Goal: Information Seeking & Learning: Learn about a topic

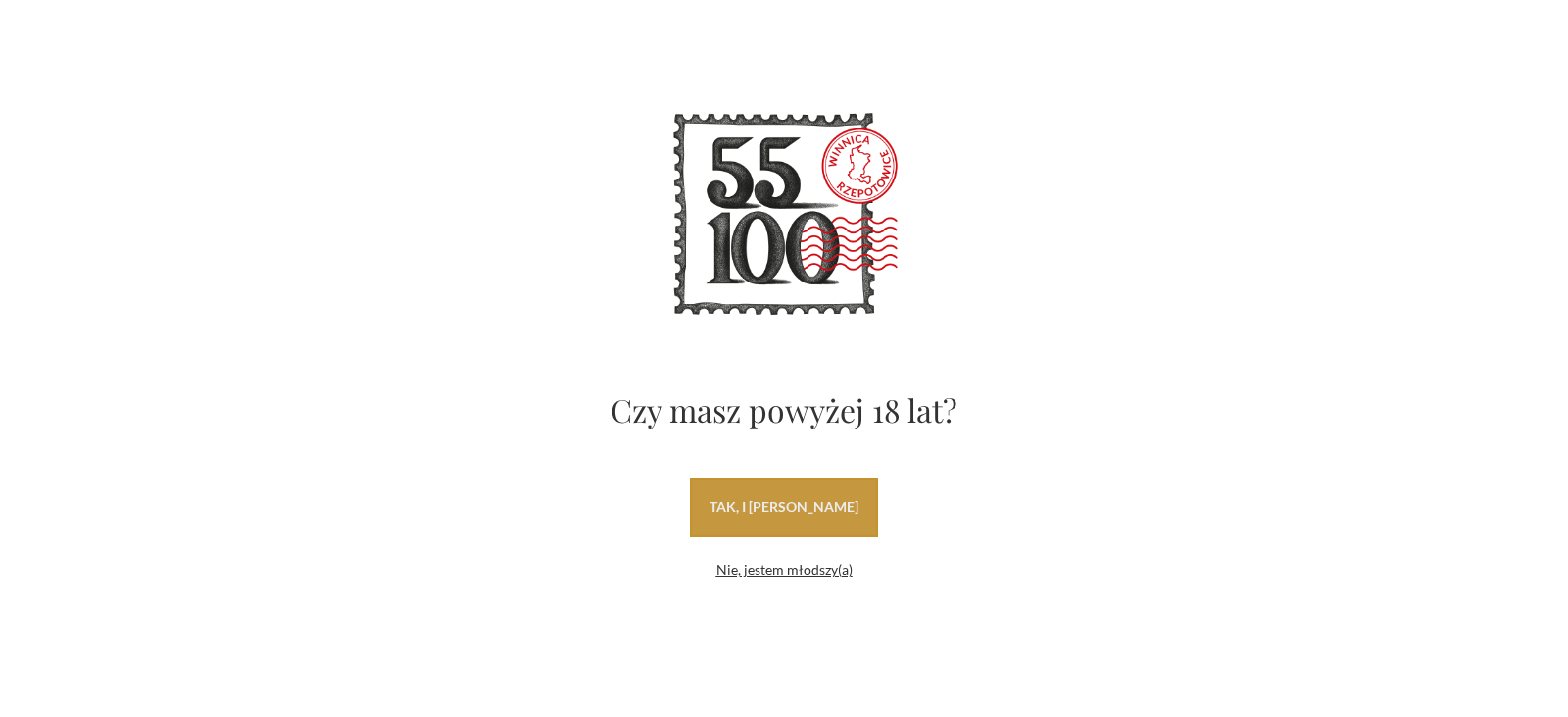
click at [835, 499] on link "tak, i uwielbiam wino" at bounding box center [784, 507] width 188 height 59
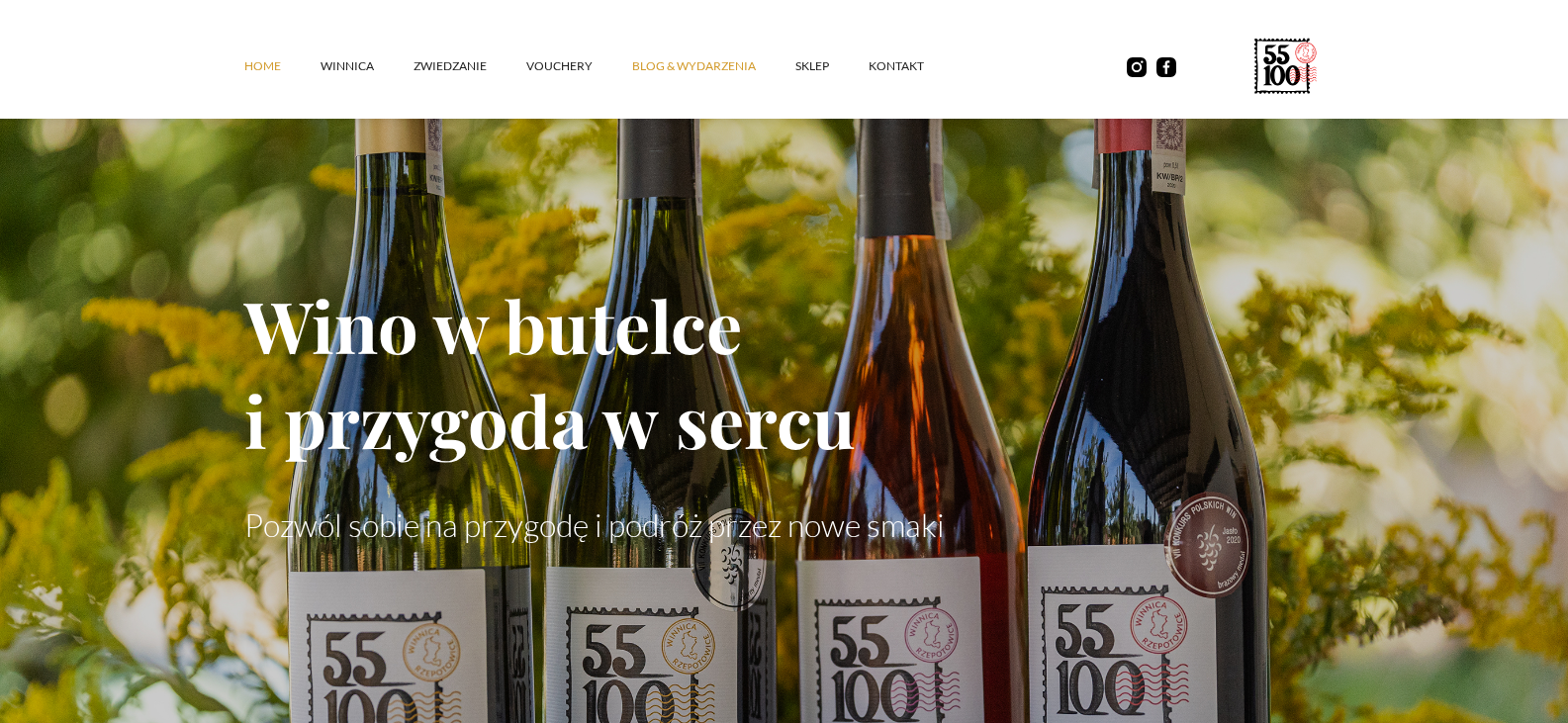
click at [672, 69] on link "Blog & Wydarzenia" at bounding box center [714, 66] width 163 height 60
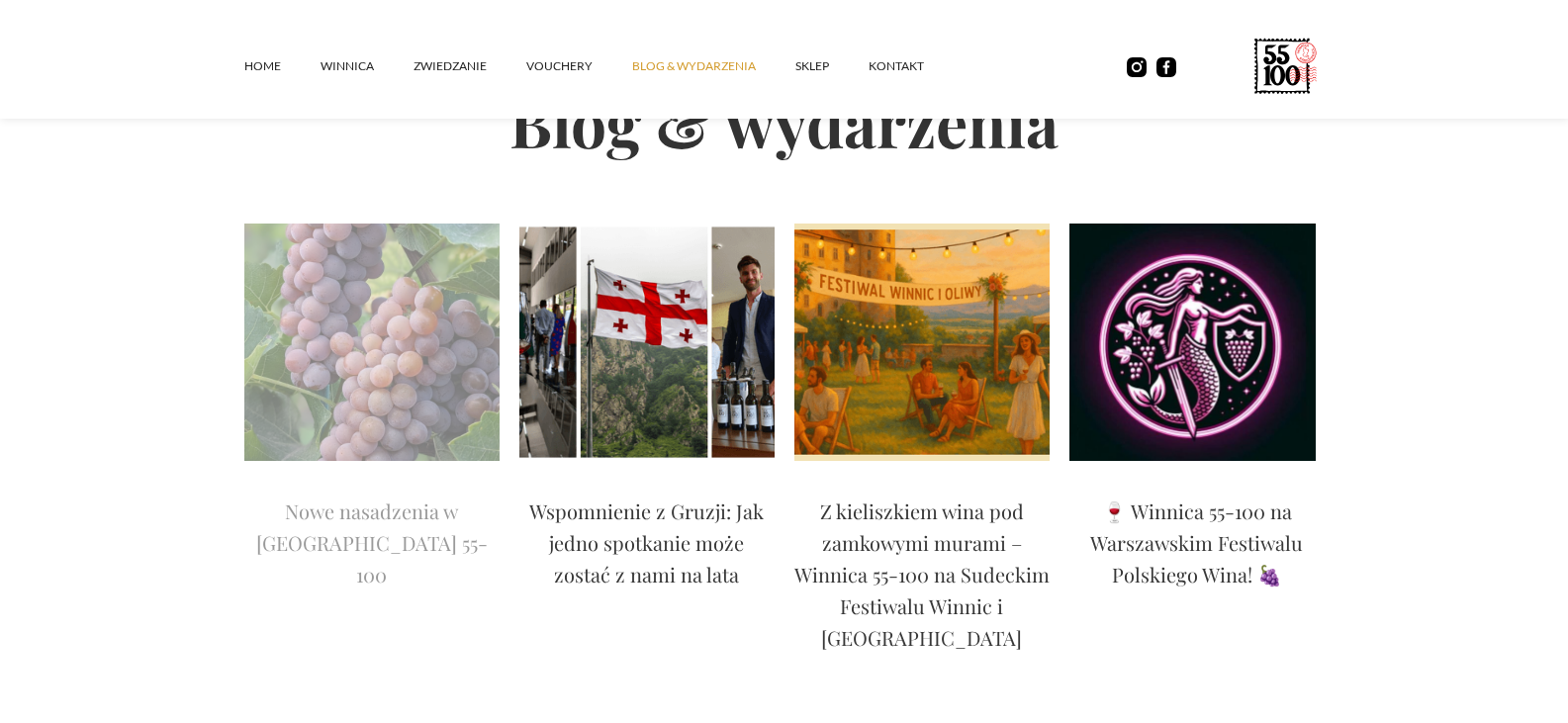
scroll to position [197, 0]
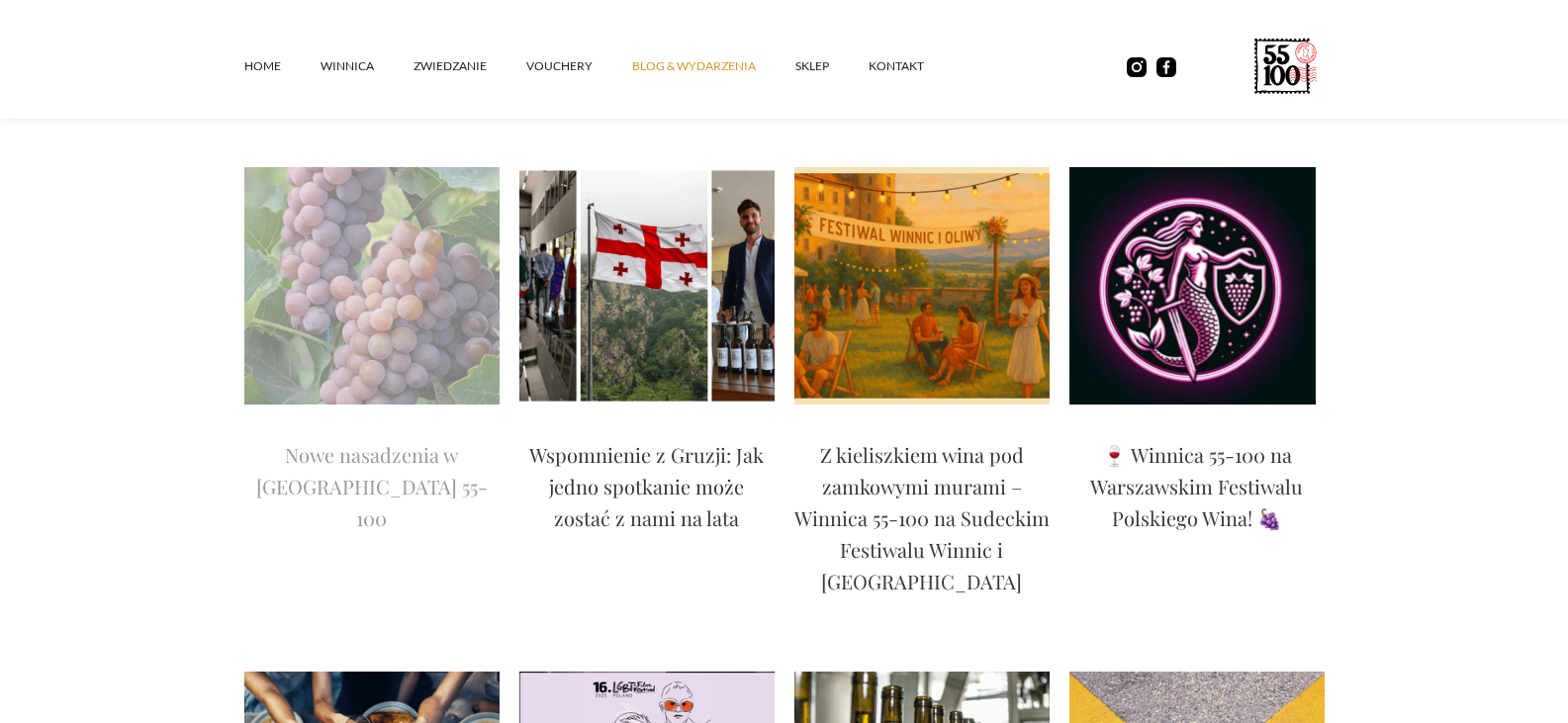
click at [423, 329] on img at bounding box center [371, 285] width 255 height 237
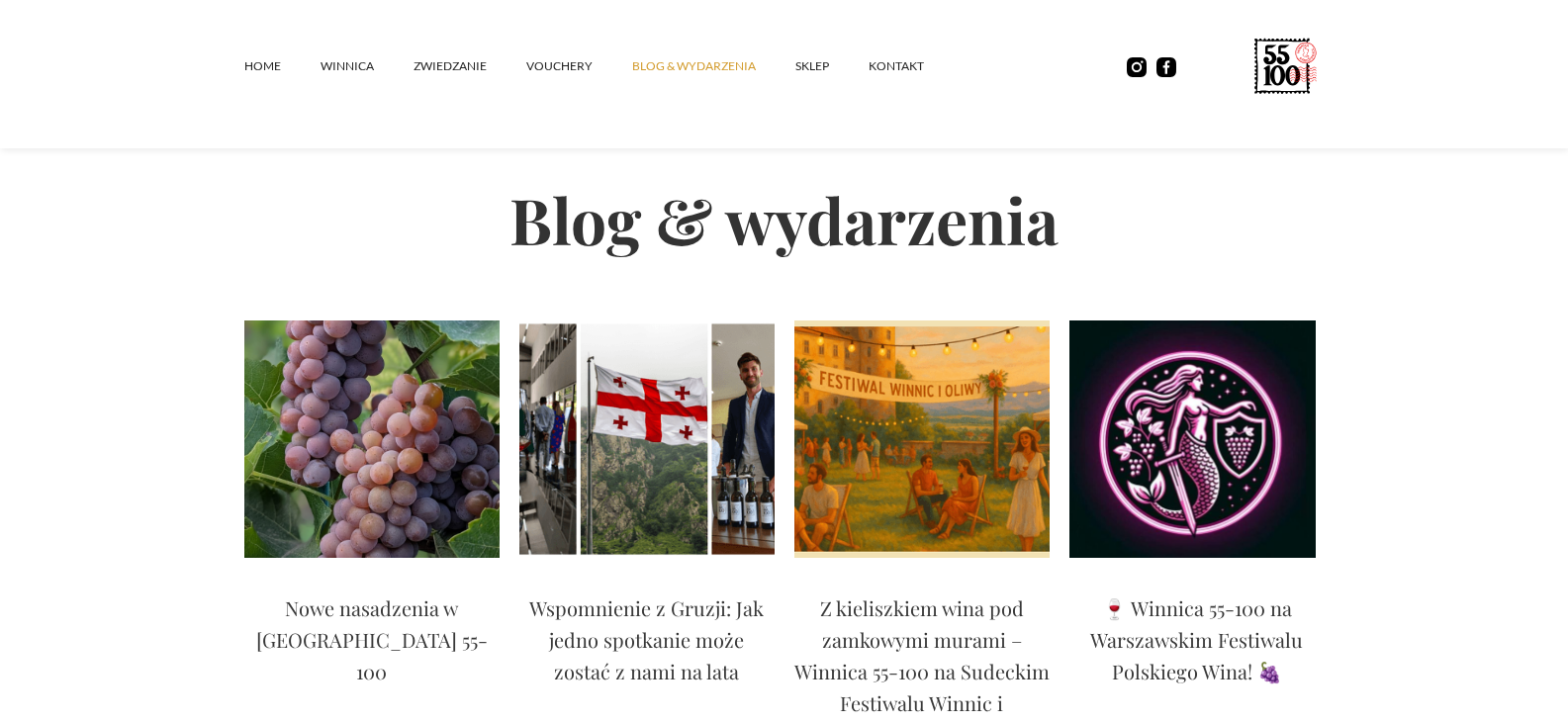
scroll to position [0, 0]
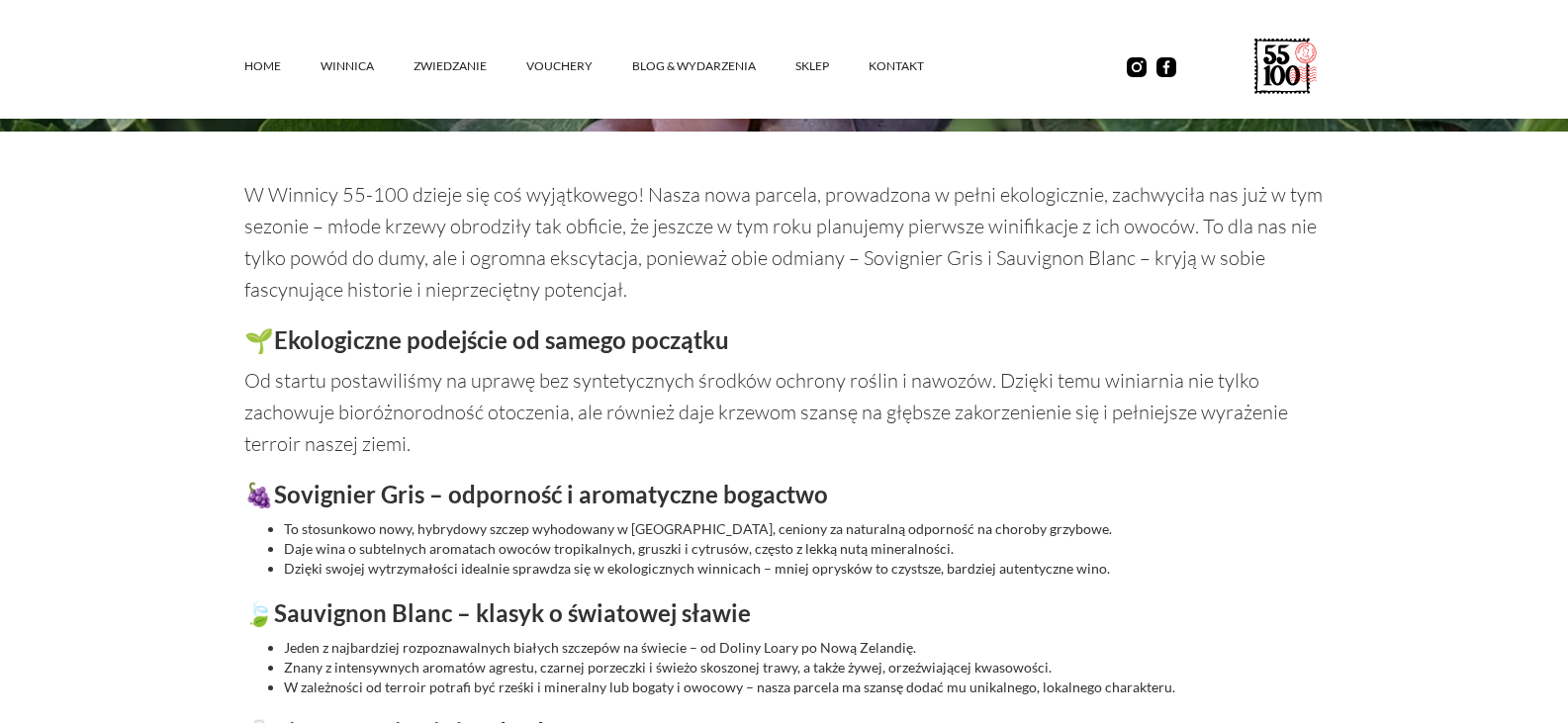
scroll to position [1087, 0]
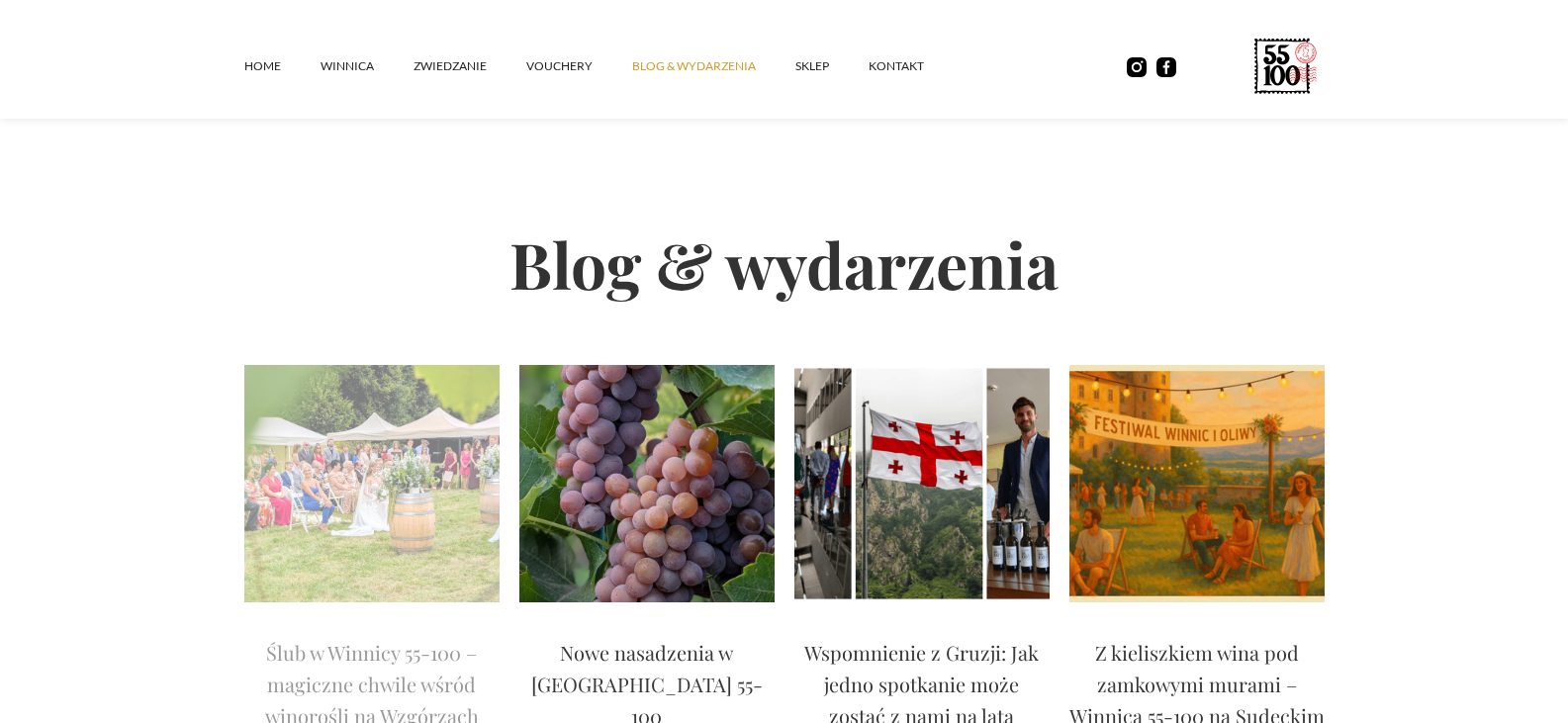
click at [410, 445] on img at bounding box center [371, 483] width 255 height 237
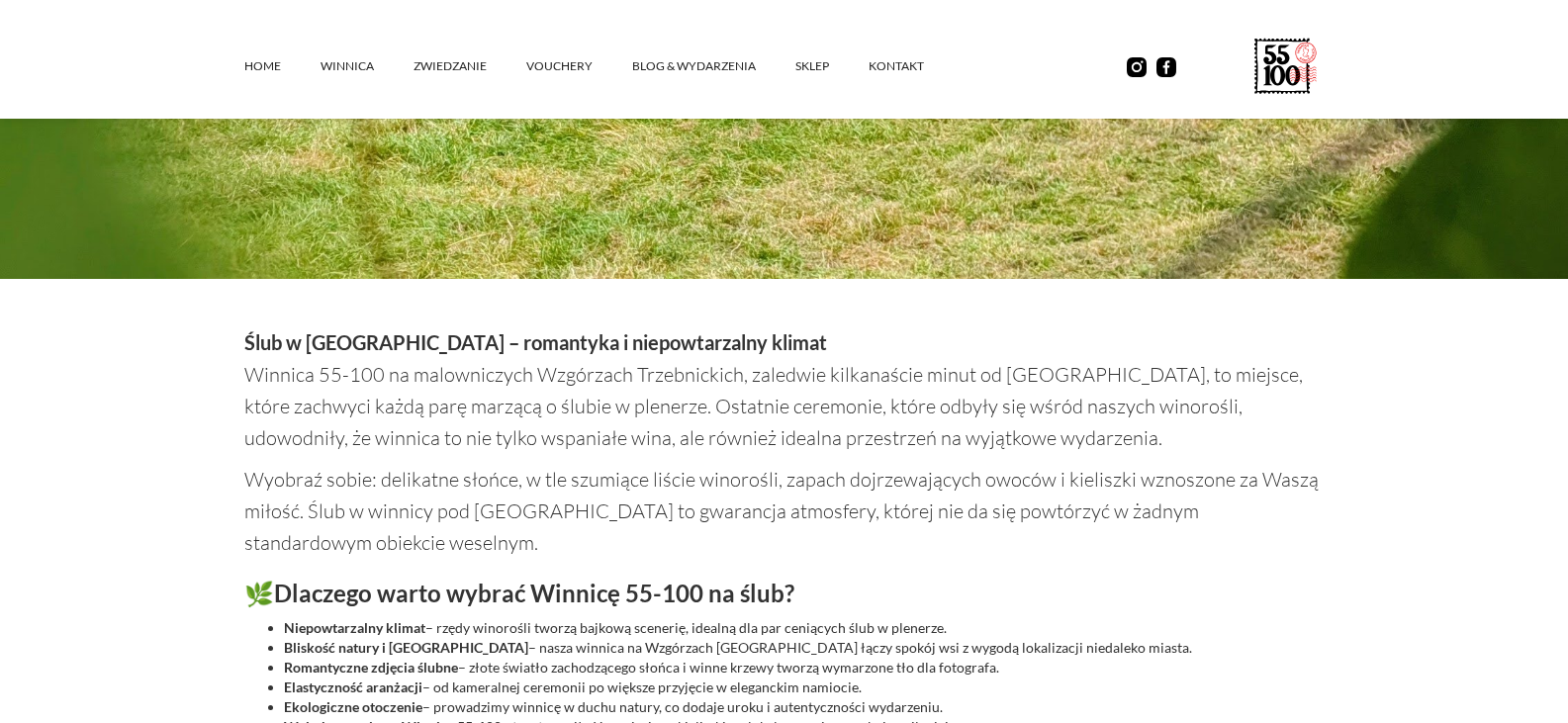
scroll to position [1186, 0]
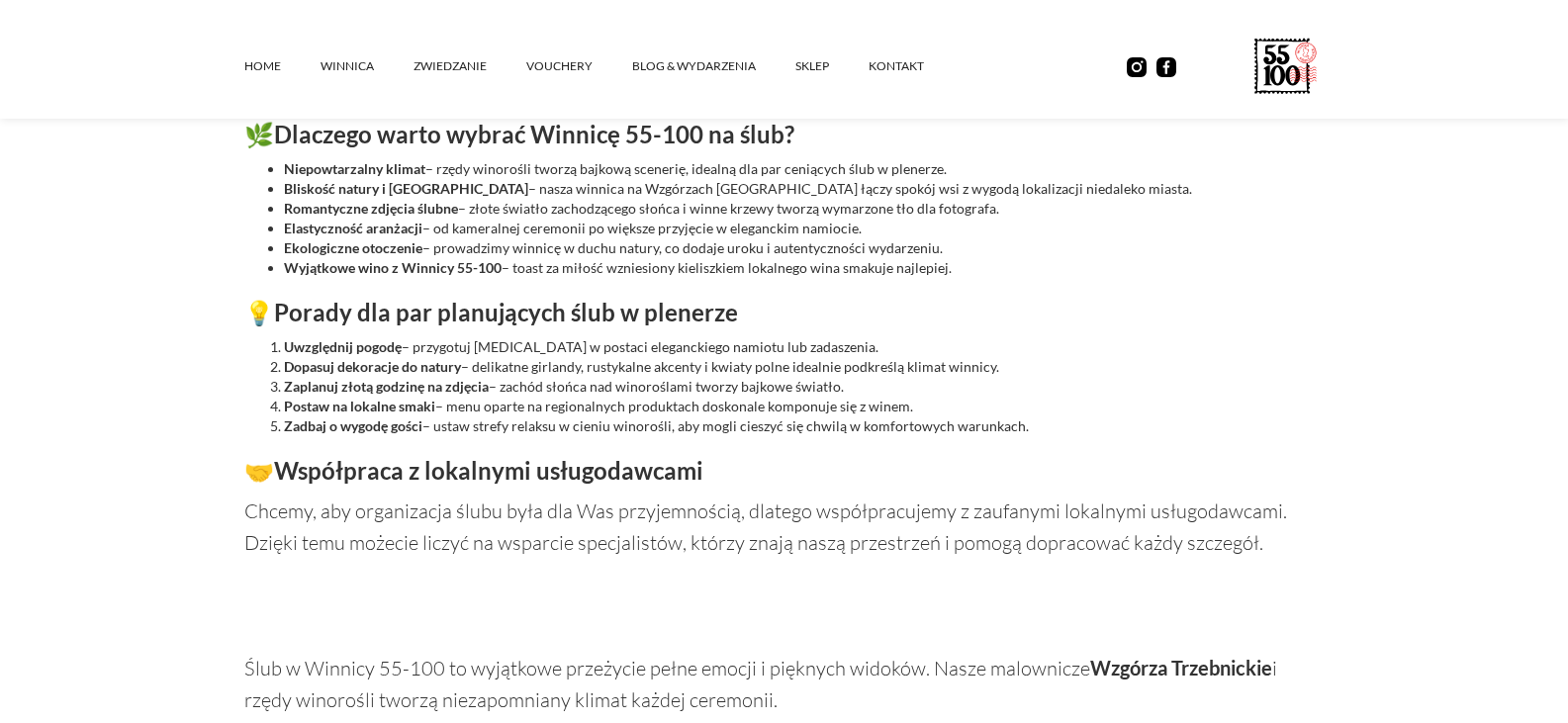
scroll to position [1582, 0]
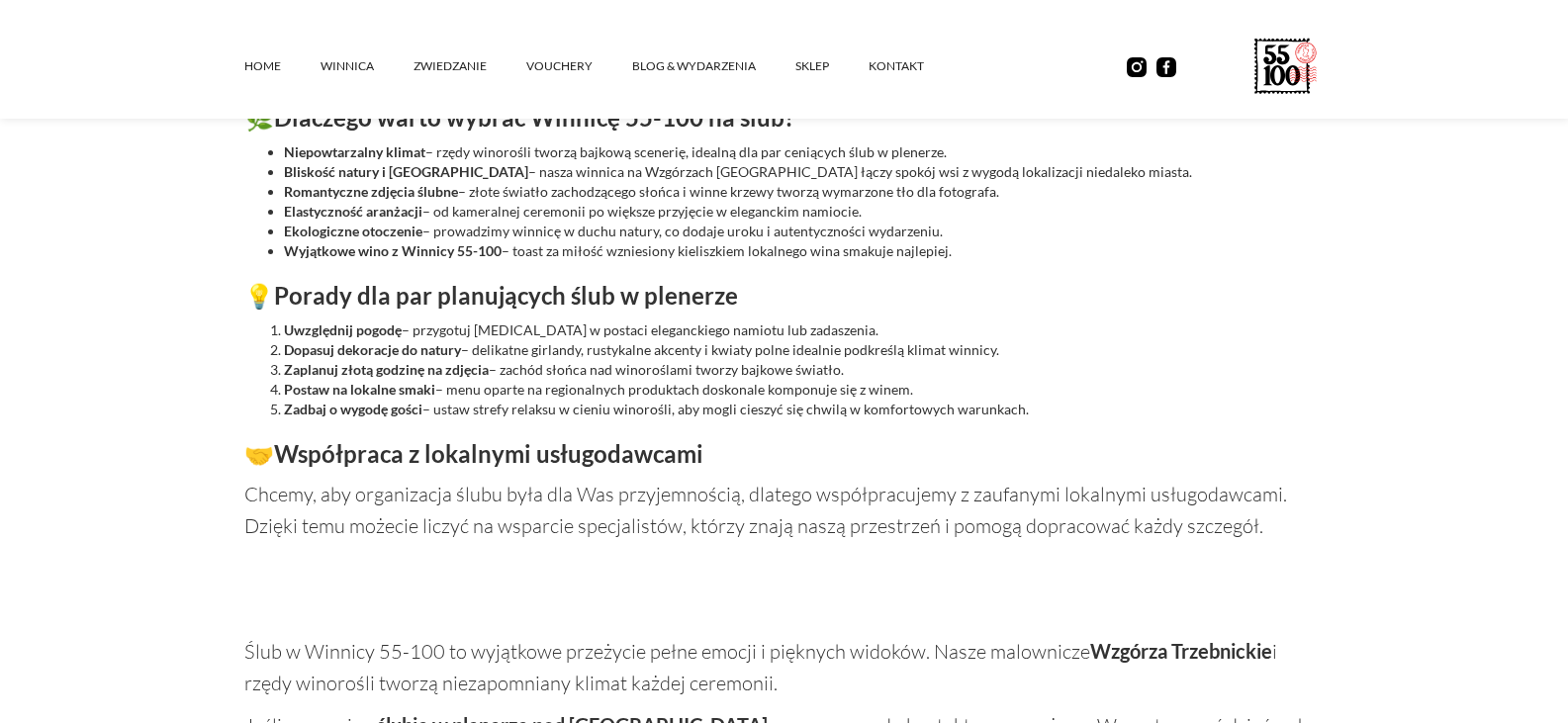
scroll to position [1843, 0]
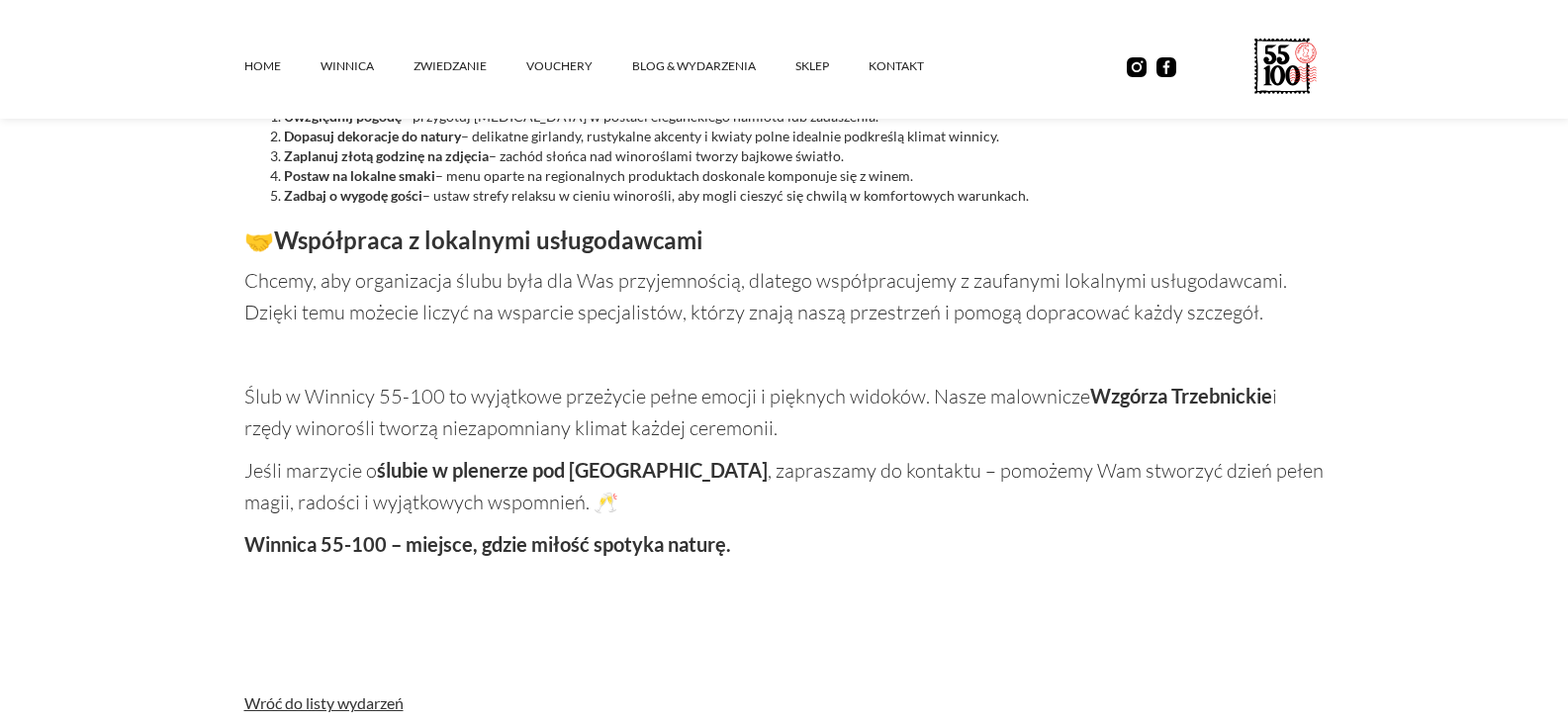
scroll to position [1843, 0]
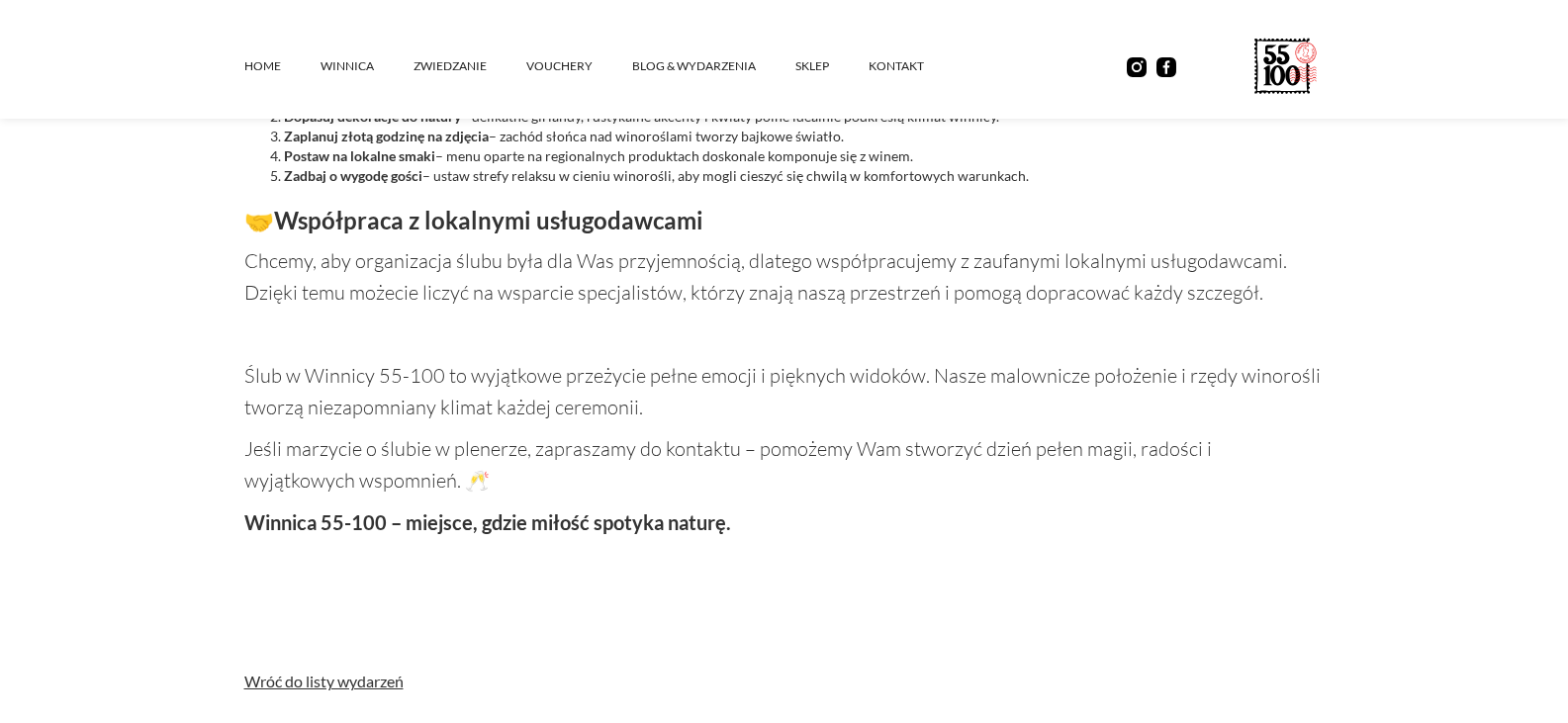
scroll to position [1843, 0]
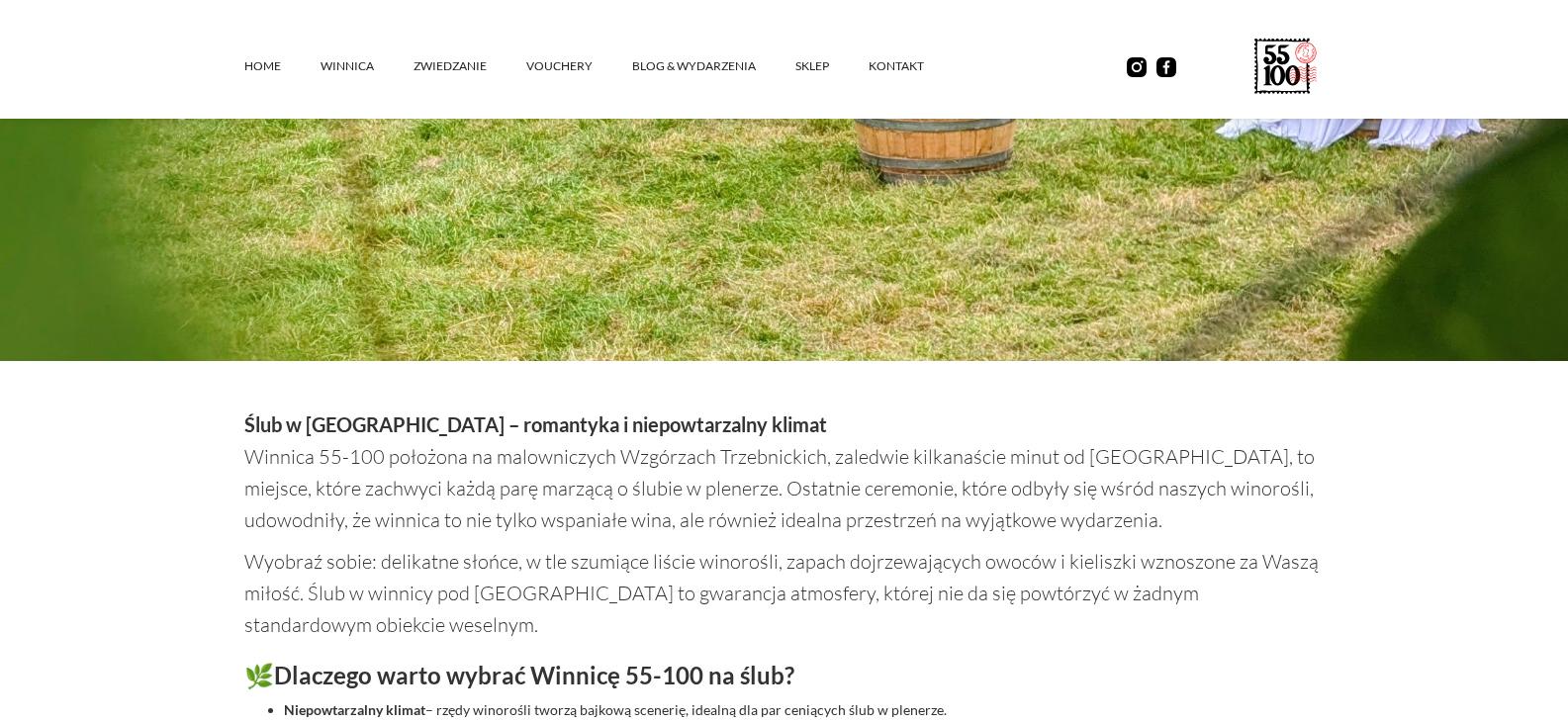
scroll to position [1150, 0]
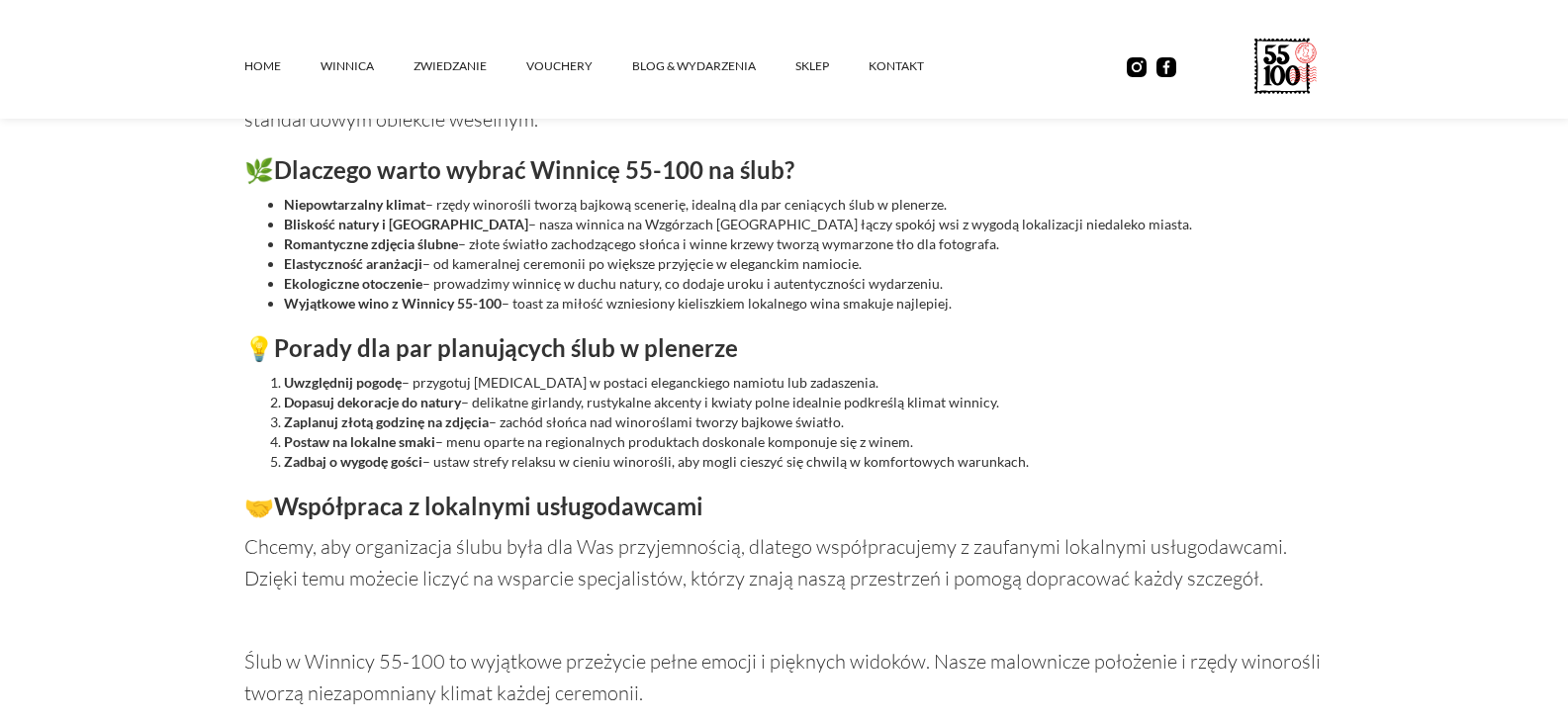
scroll to position [1644, 0]
